Goal: Information Seeking & Learning: Understand process/instructions

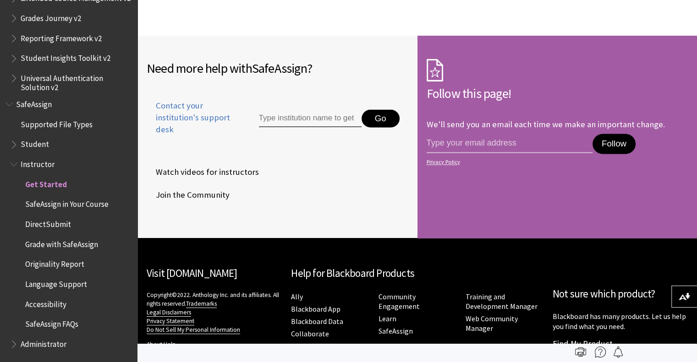
scroll to position [1465, 0]
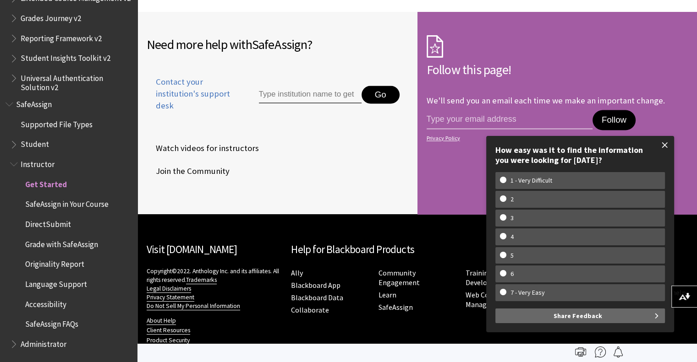
click at [664, 147] on span at bounding box center [664, 145] width 19 height 19
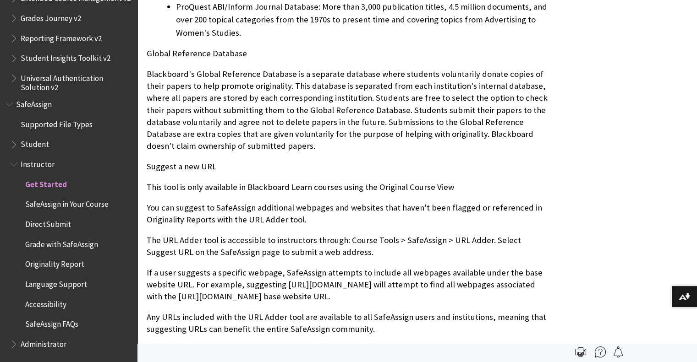
scroll to position [595, 0]
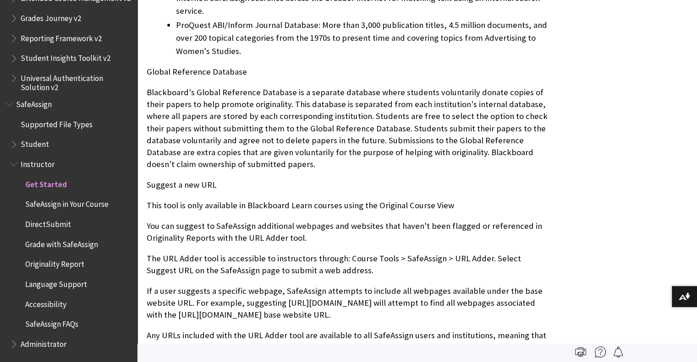
click at [45, 221] on span "DirectSubmit" at bounding box center [48, 223] width 46 height 12
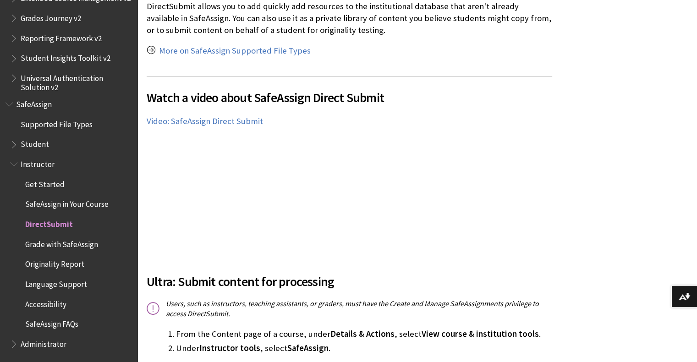
scroll to position [229, 0]
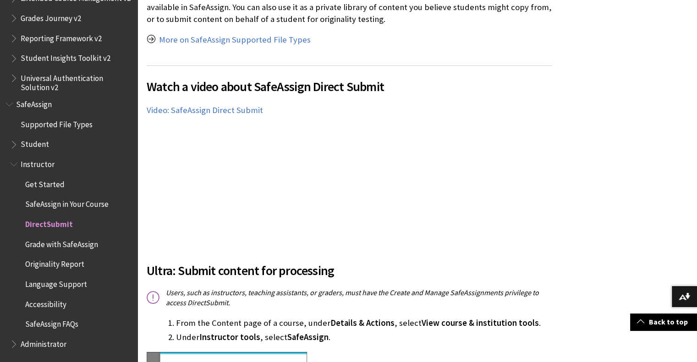
click at [68, 261] on span "Originality Report" at bounding box center [54, 263] width 59 height 12
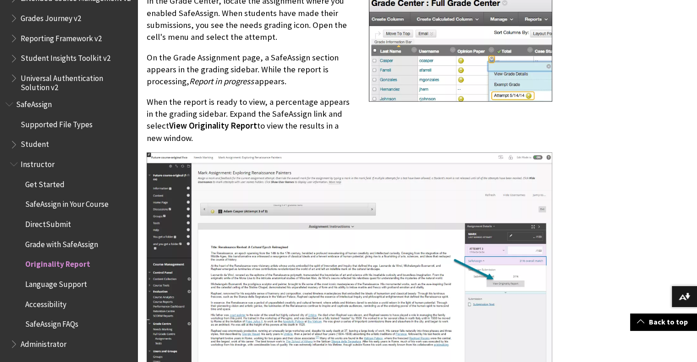
scroll to position [504, 0]
